Goal: Task Accomplishment & Management: Manage account settings

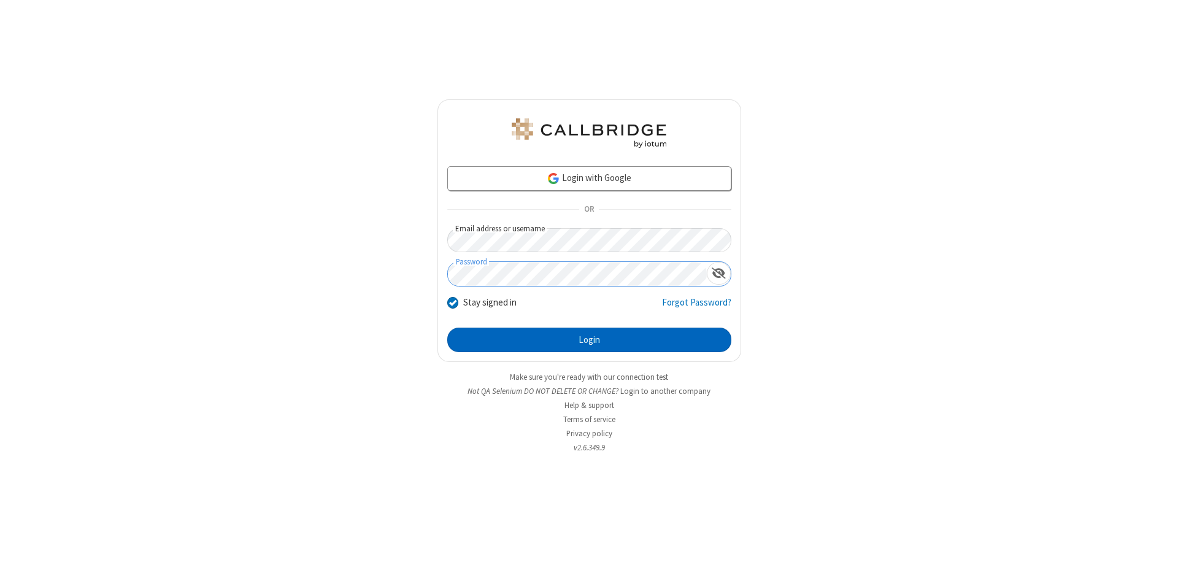
click at [589, 340] on button "Login" at bounding box center [589, 340] width 284 height 25
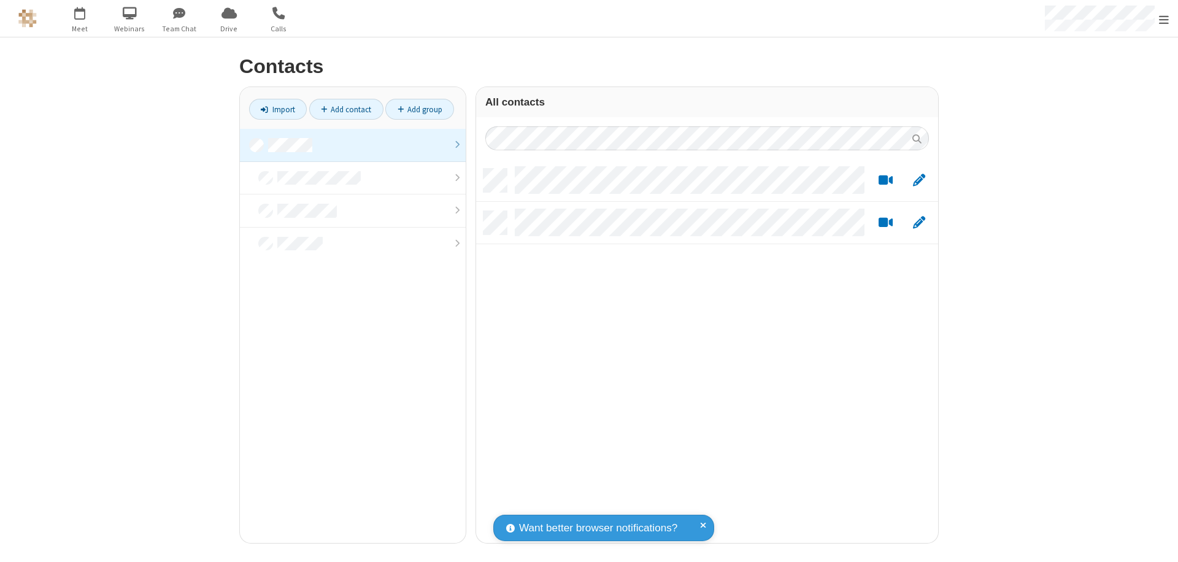
click at [353, 145] on link at bounding box center [353, 145] width 226 height 33
click at [420, 109] on link "Add group" at bounding box center [419, 109] width 69 height 21
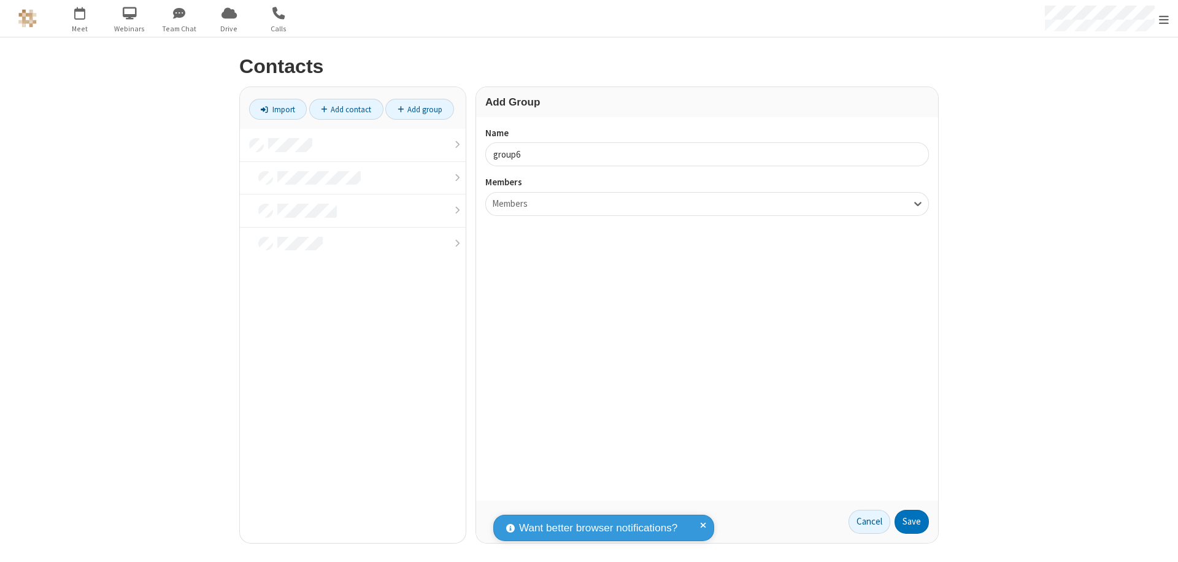
type input "group6"
click at [912, 522] on button "Save" at bounding box center [912, 522] width 34 height 25
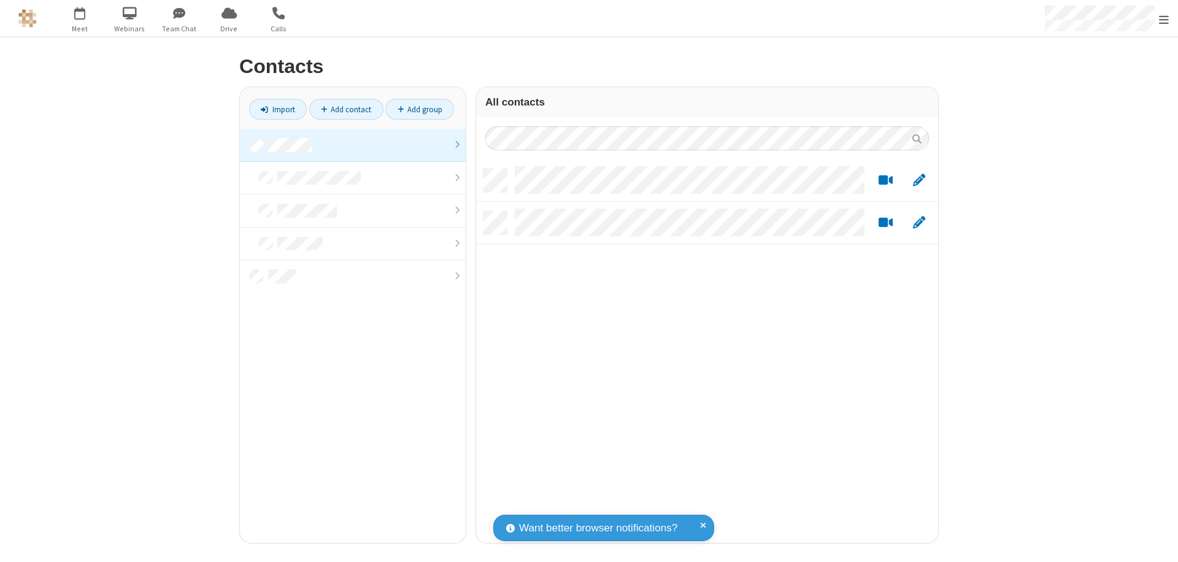
click at [353, 145] on link at bounding box center [353, 145] width 226 height 33
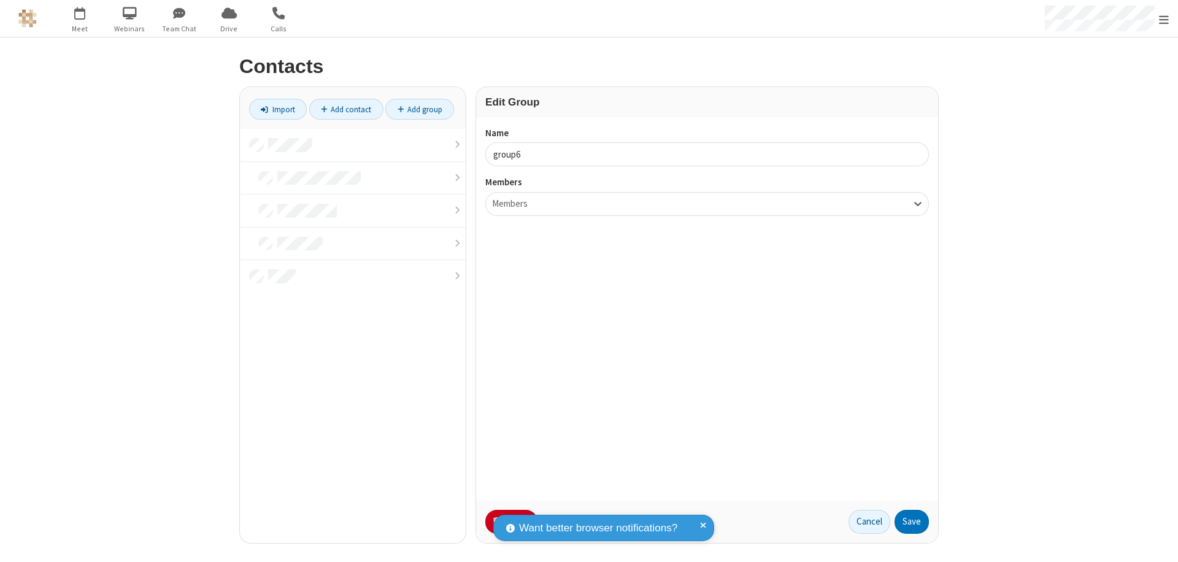
click at [0, 0] on button "No Thanks" at bounding box center [0, 0] width 0 height 0
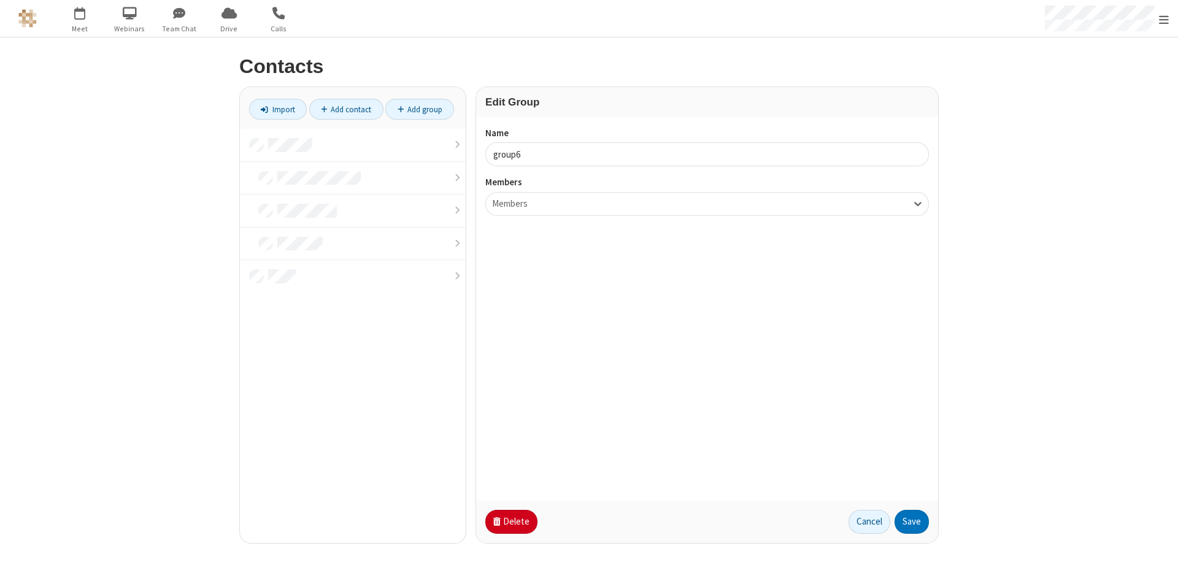
click at [510, 522] on button "Delete" at bounding box center [511, 522] width 52 height 25
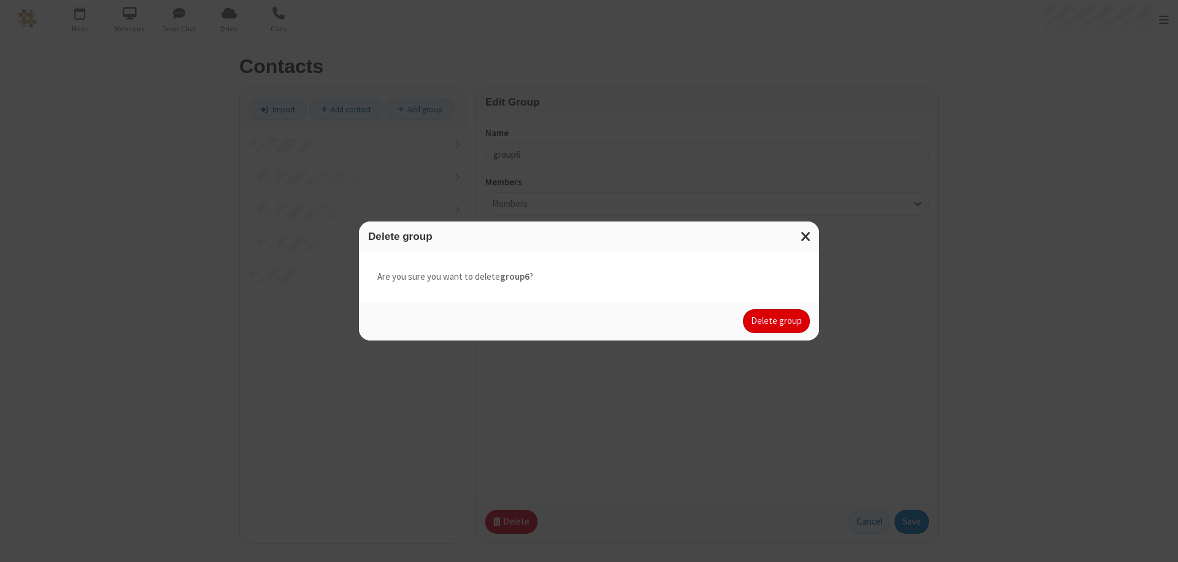
click at [777, 321] on button "Delete group" at bounding box center [776, 321] width 67 height 25
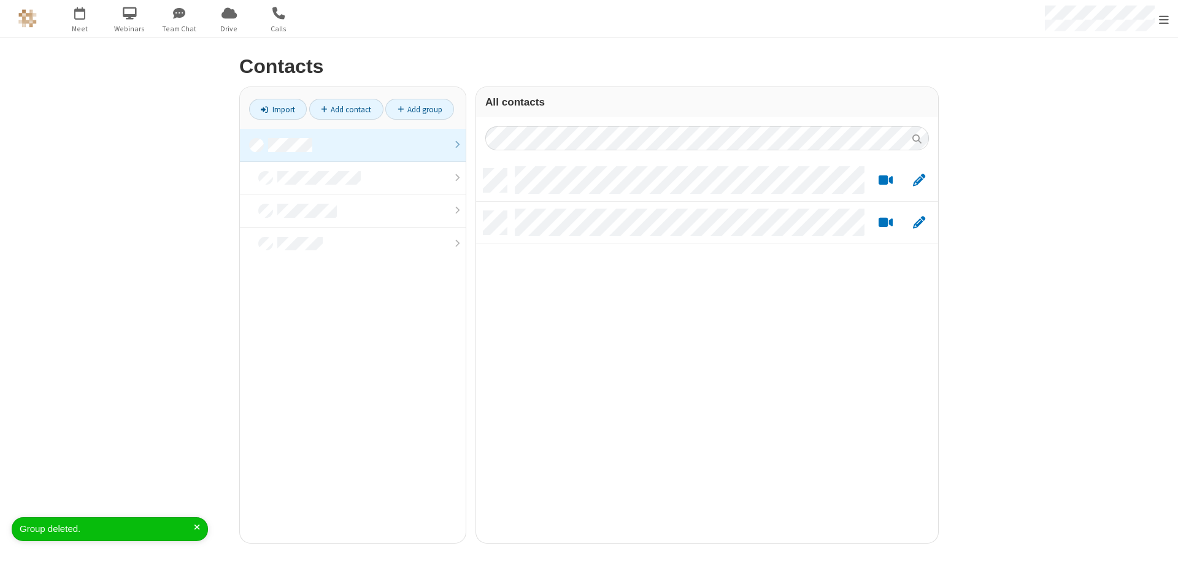
scroll to position [374, 453]
